Goal: Find specific page/section: Find specific page/section

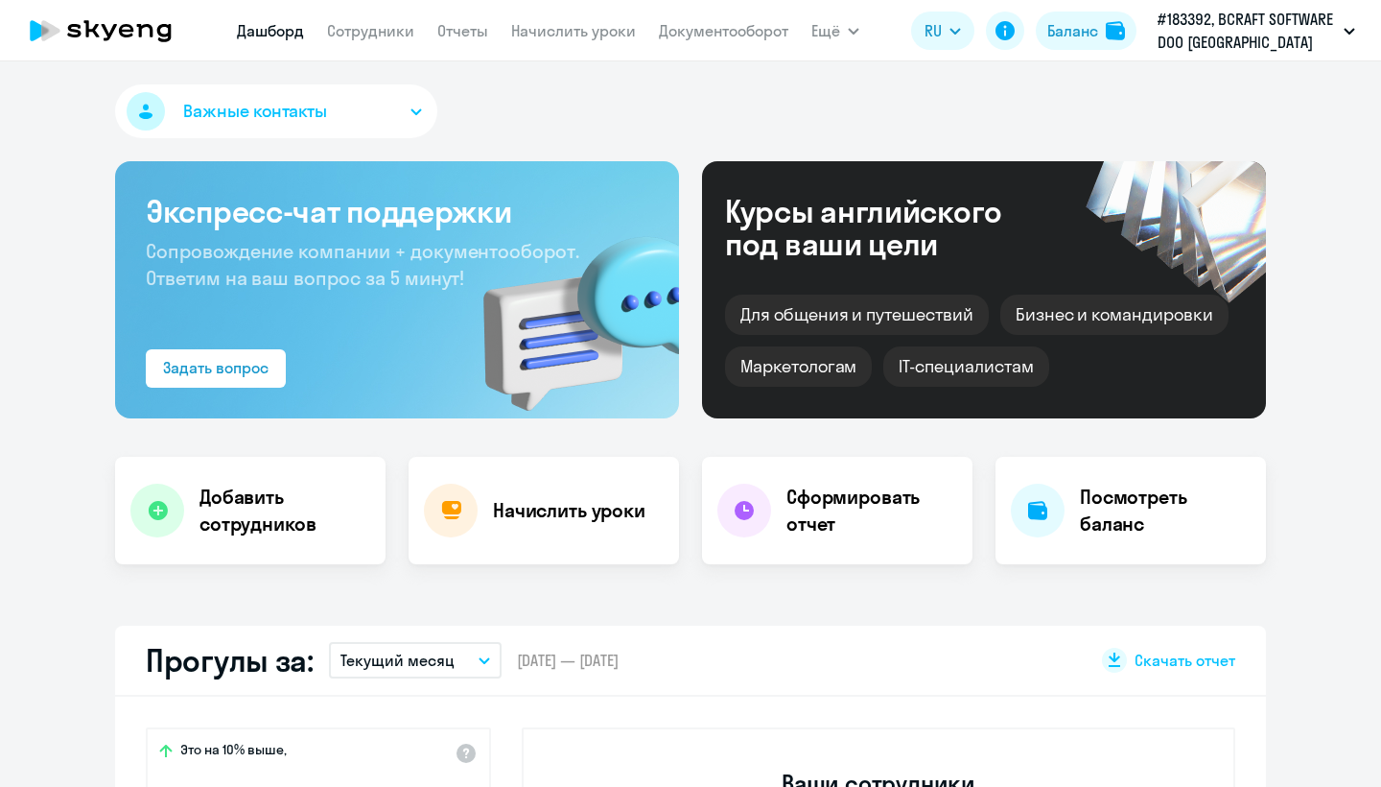
select select "30"
click at [445, 35] on link "Отчеты" at bounding box center [462, 30] width 51 height 19
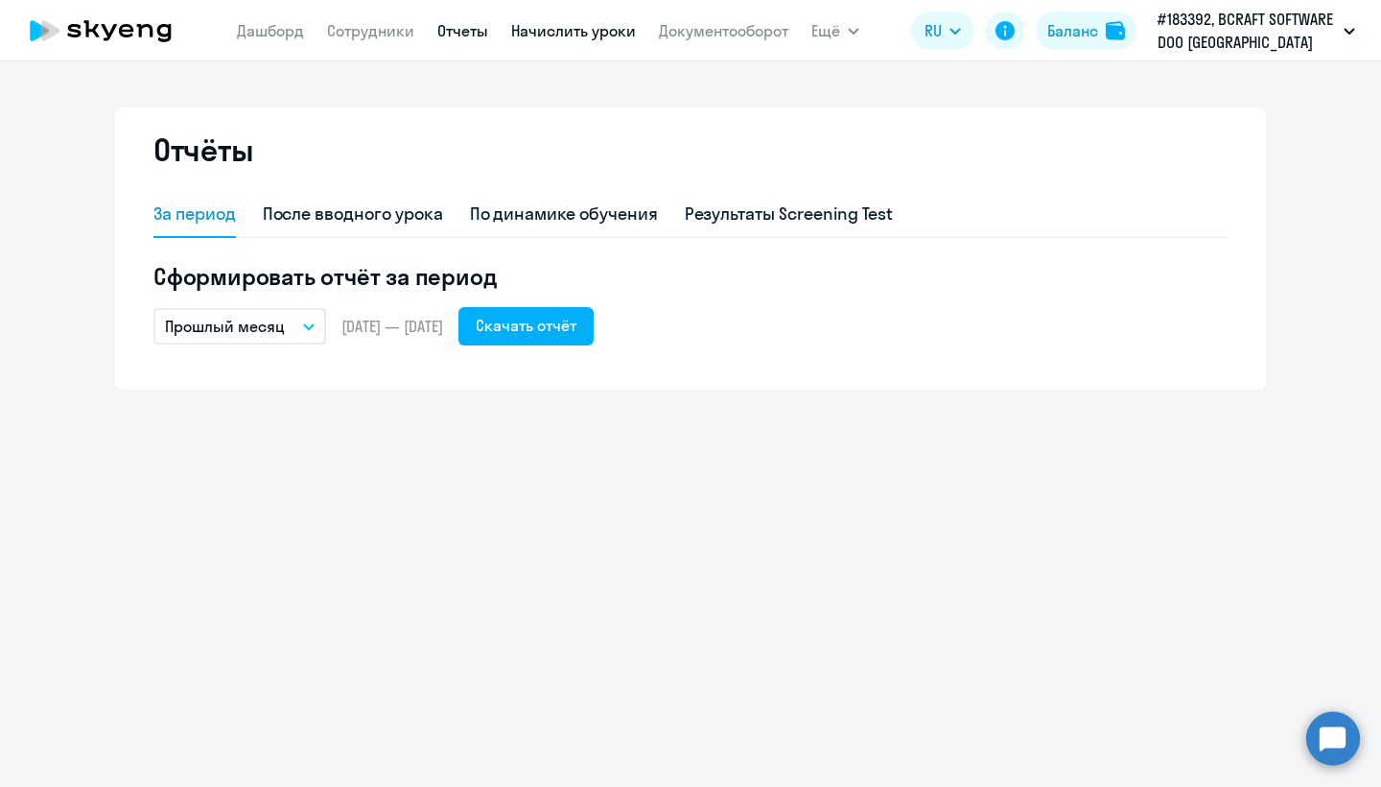
click at [570, 33] on link "Начислить уроки" at bounding box center [573, 30] width 125 height 19
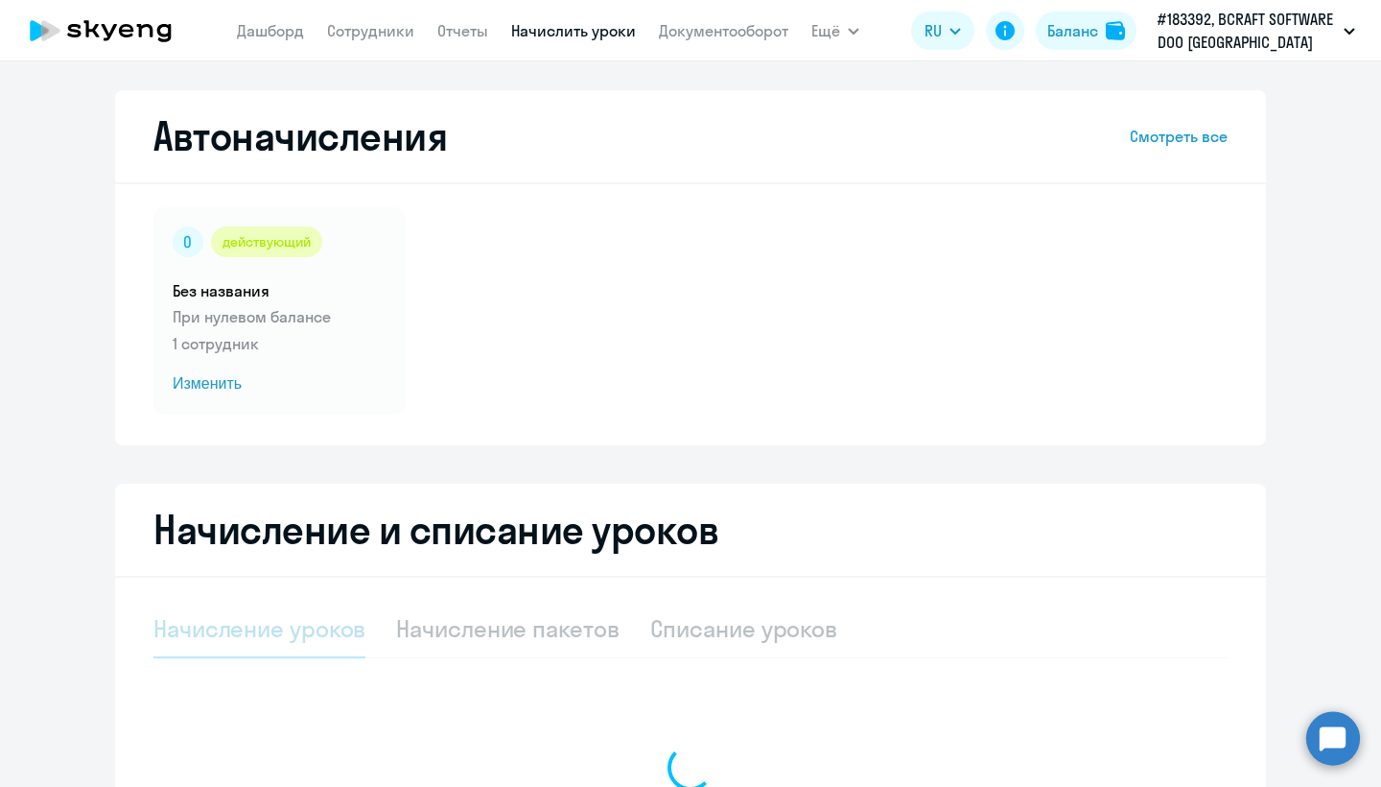
select select "10"
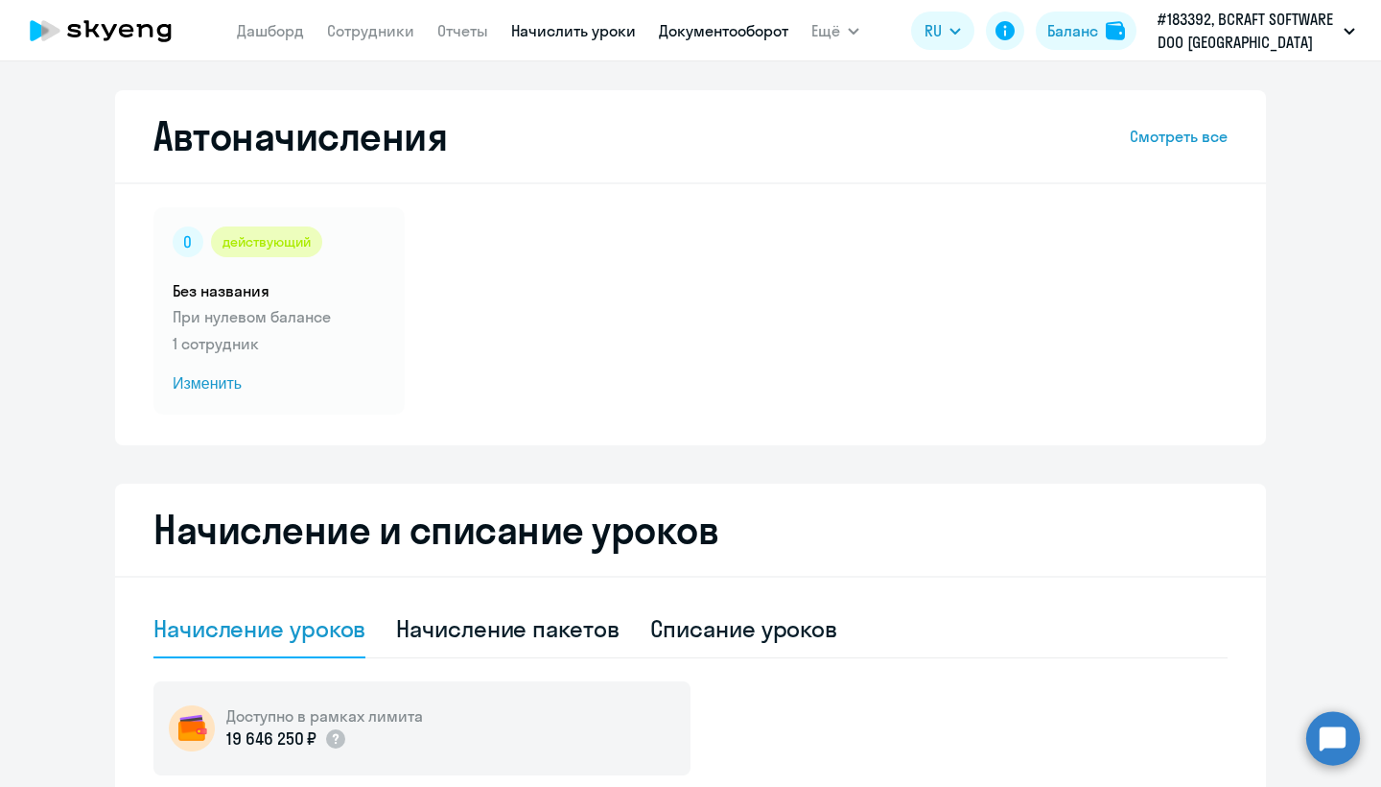
click at [689, 33] on link "Документооборот" at bounding box center [723, 30] width 129 height 19
